Goal: Navigation & Orientation: Find specific page/section

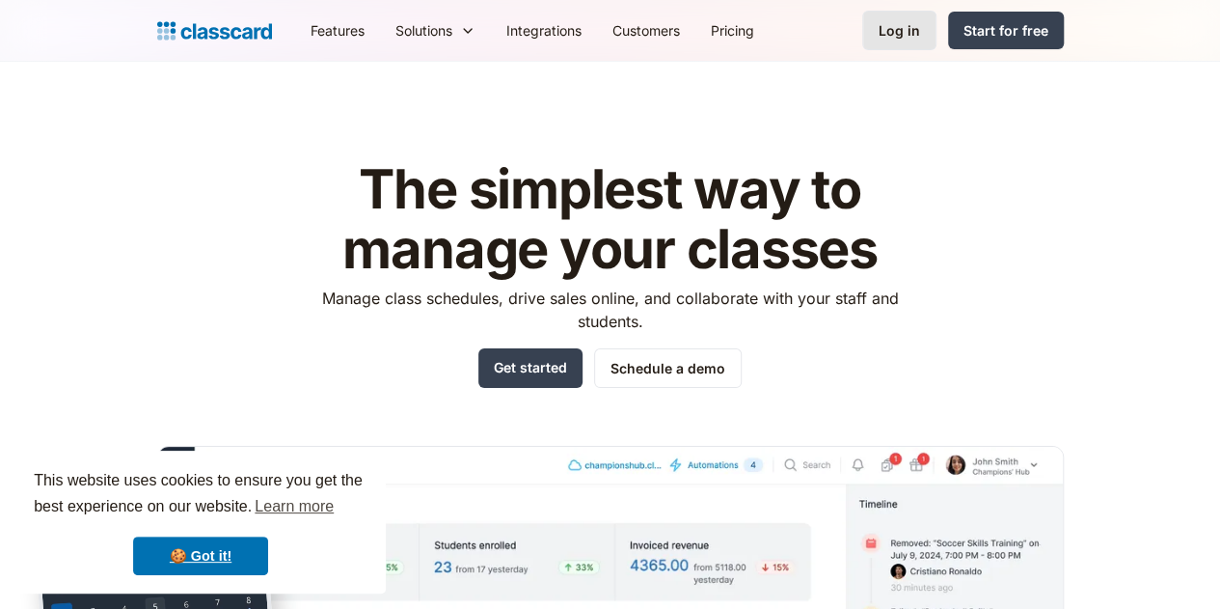
click at [920, 32] on div "Log in" at bounding box center [899, 30] width 41 height 20
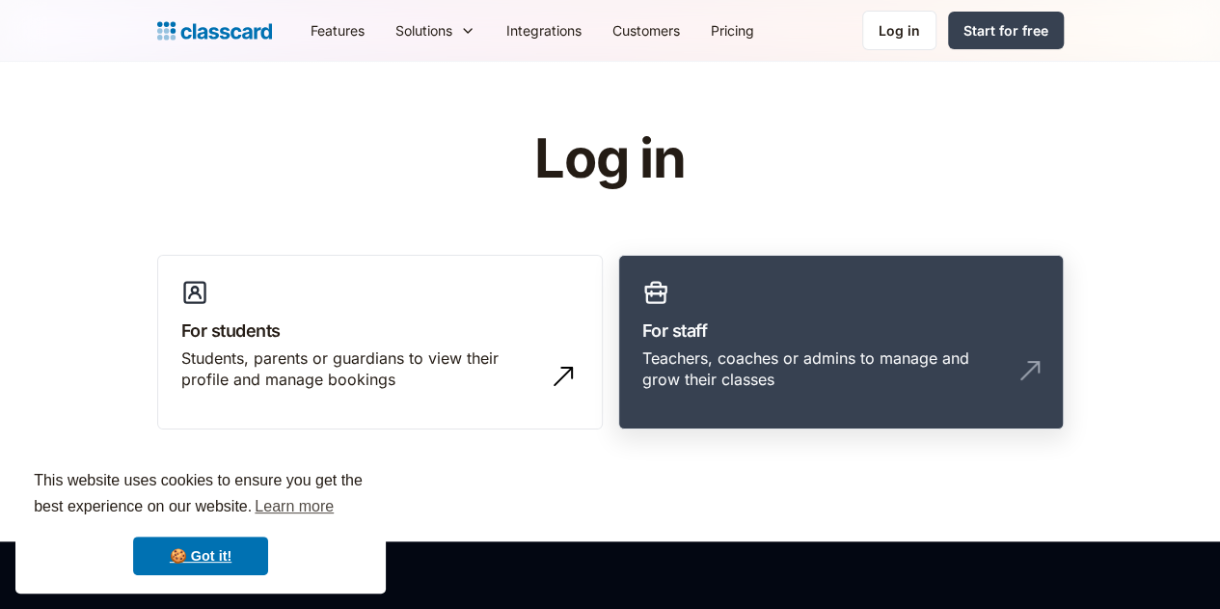
click at [785, 288] on link "For staff Teachers, coaches or admins to manage and grow their classes" at bounding box center [841, 343] width 446 height 176
